Goal: Entertainment & Leisure: Browse casually

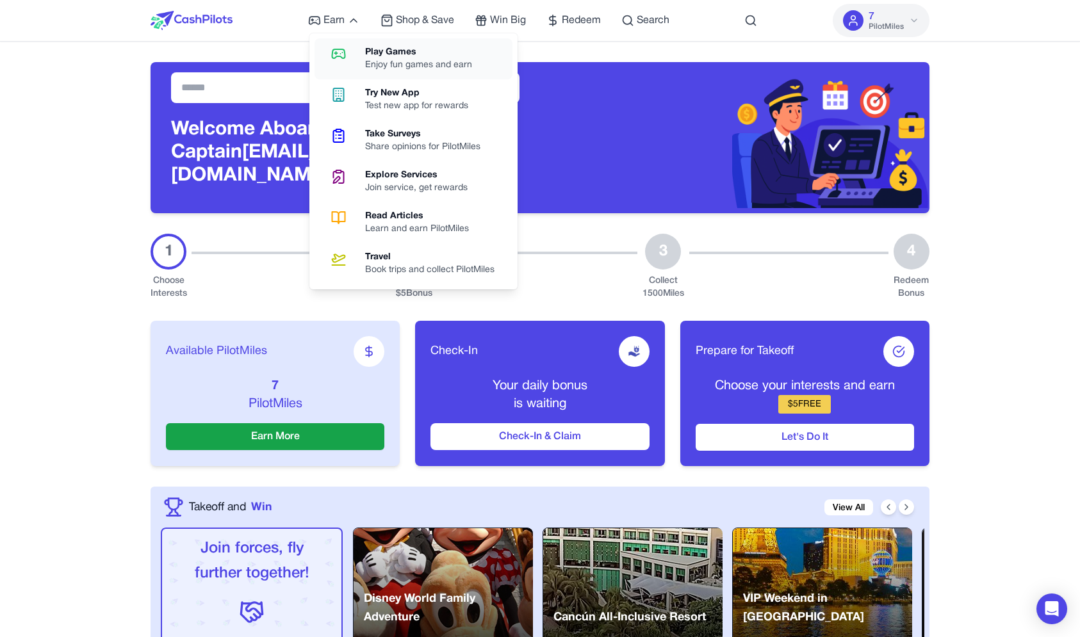
click at [352, 68] on link "Play Games Enjoy fun games and earn" at bounding box center [413, 58] width 198 height 41
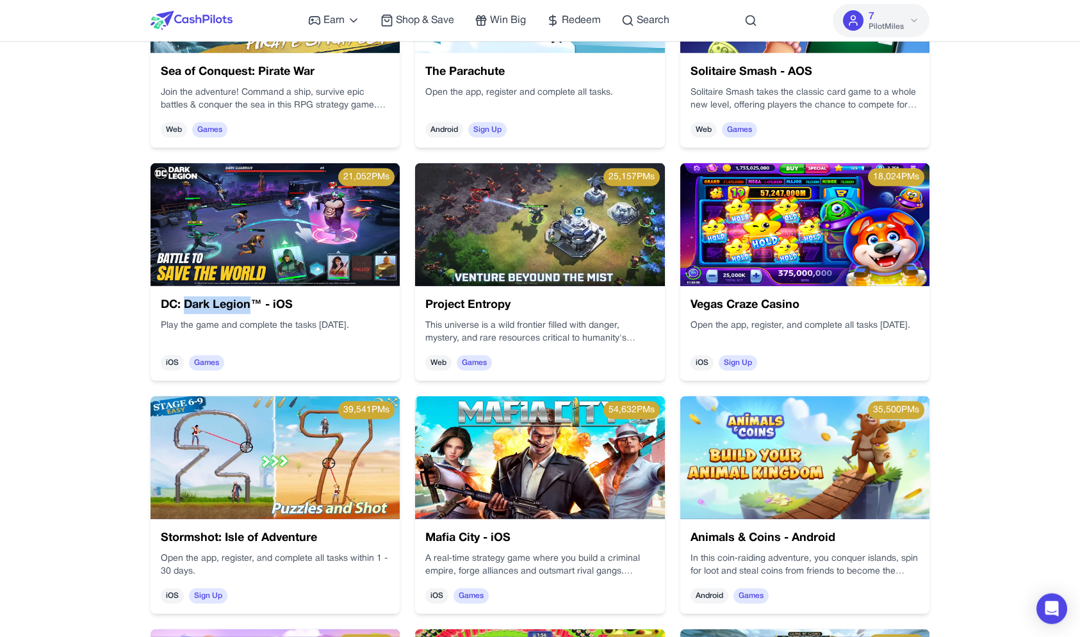
scroll to position [576, 0]
click at [291, 236] on img at bounding box center [274, 224] width 249 height 123
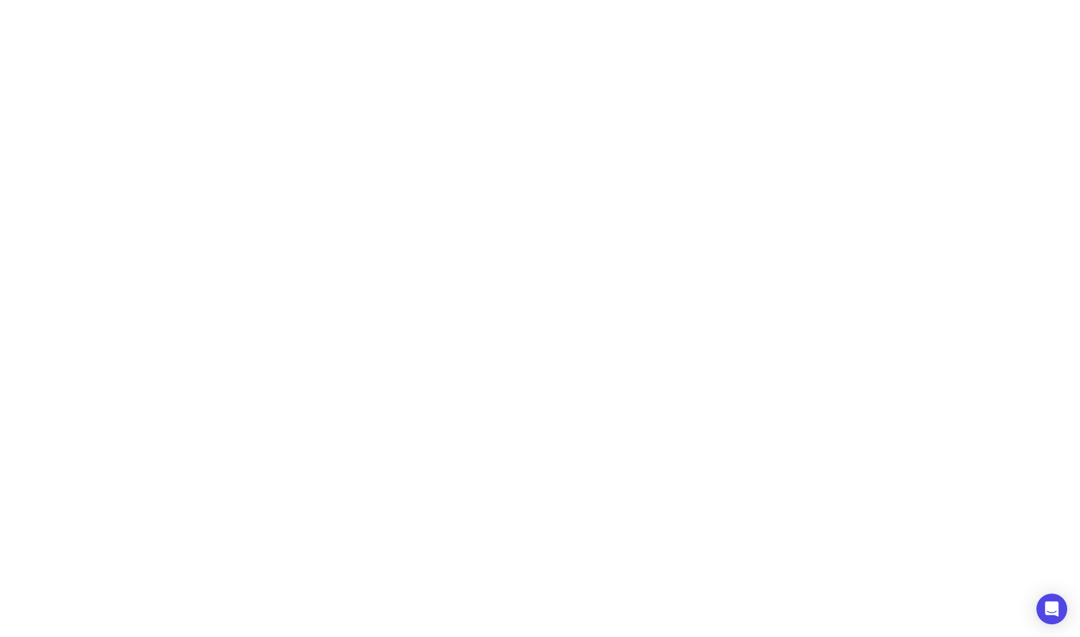
scroll to position [0, 0]
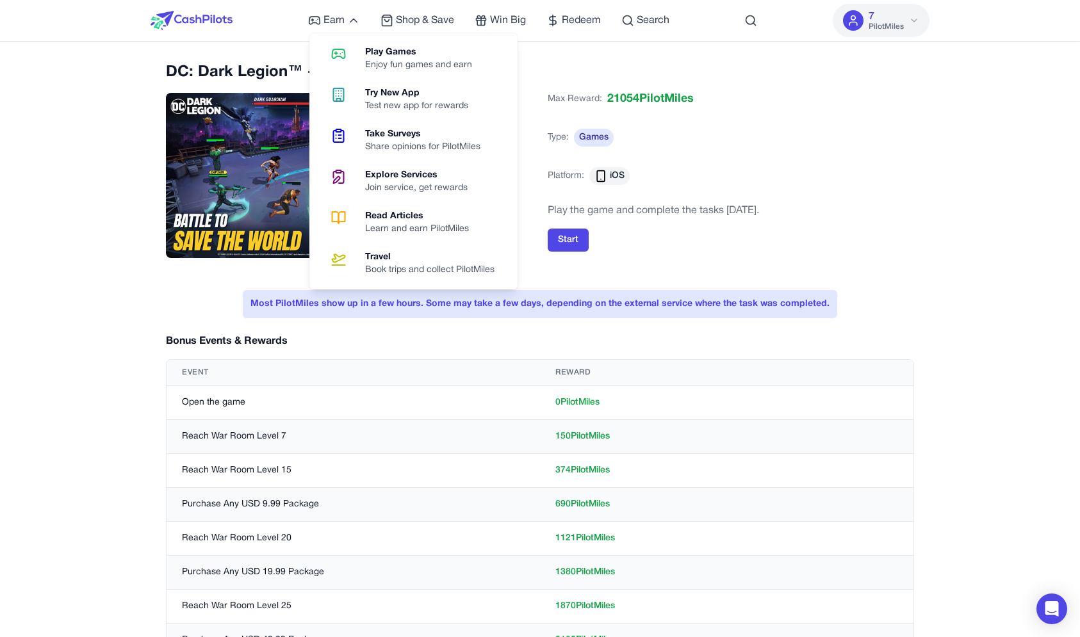
click at [218, 72] on h2 "DC: Dark Legion™ - iOS" at bounding box center [349, 72] width 366 height 20
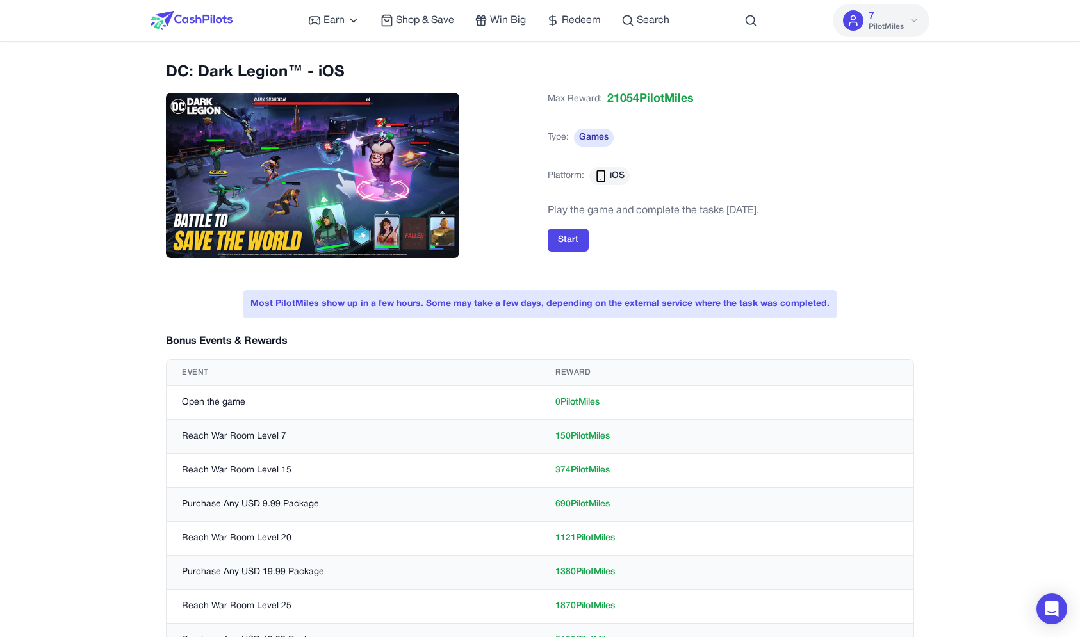
click at [218, 72] on h2 "DC: Dark Legion™ - iOS" at bounding box center [349, 72] width 366 height 20
